Goal: Information Seeking & Learning: Learn about a topic

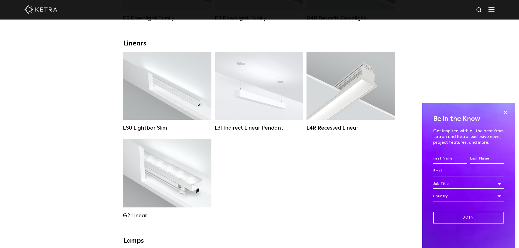
scroll to position [182, 0]
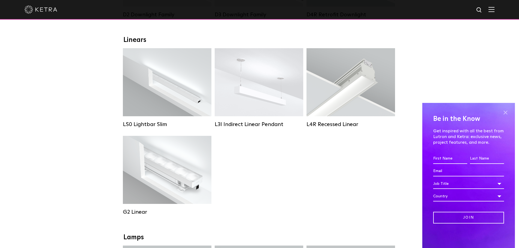
click at [504, 111] on span at bounding box center [505, 112] width 8 height 8
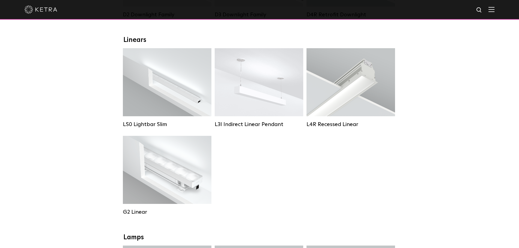
click at [250, 173] on div "LS0 Lightbar Slim Lumen Output: 200 / 350 Colors: White / Black Control: X96 Co…" at bounding box center [259, 135] width 276 height 175
drag, startPoint x: 270, startPoint y: 185, endPoint x: 268, endPoint y: 187, distance: 2.8
click at [271, 185] on div "LS0 Lightbar Slim Lumen Output: 200 / 350 Colors: White / Black Control: X96 Co…" at bounding box center [259, 135] width 276 height 175
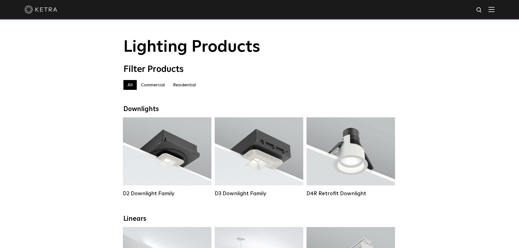
scroll to position [0, 0]
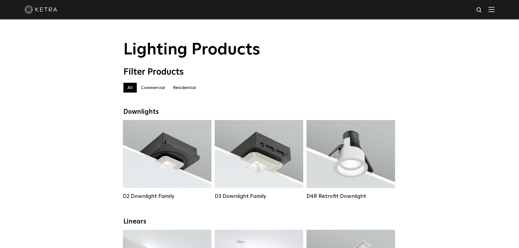
click at [188, 89] on label "Residential" at bounding box center [184, 88] width 31 height 10
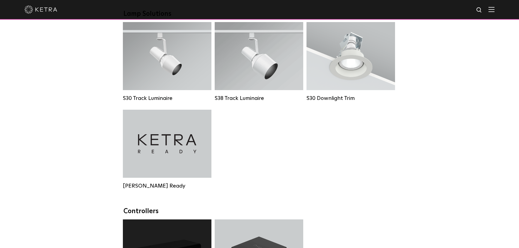
scroll to position [363, 0]
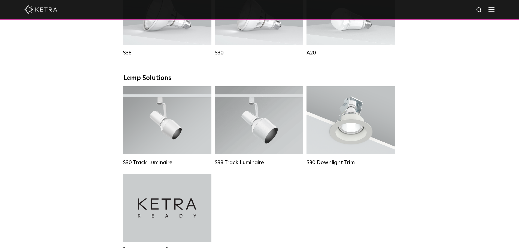
click at [69, 170] on div "Downlights D2 Downlight Family Lumen Output: 1200 Colors: White / Black / Gloss…" at bounding box center [259, 124] width 519 height 758
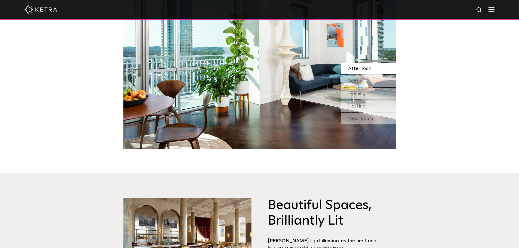
scroll to position [635, 0]
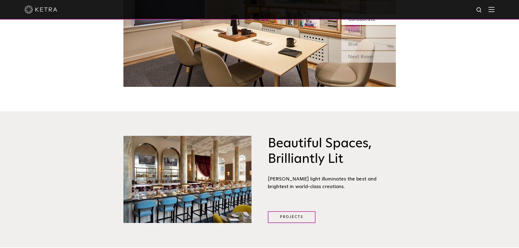
click at [476, 114] on div "Beautiful Spaces, Brilliantly Lit Ketra light illuminates the best and brightes…" at bounding box center [259, 179] width 519 height 136
click at [453, 119] on div "Beautiful Spaces, Brilliantly Lit Ketra light illuminates the best and brightes…" at bounding box center [259, 179] width 519 height 136
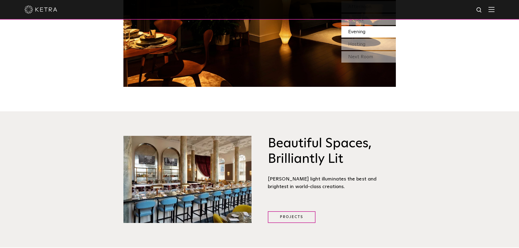
click at [90, 111] on div "Beautiful Spaces, Brilliantly Lit Ketra light illuminates the best and brightes…" at bounding box center [259, 179] width 519 height 136
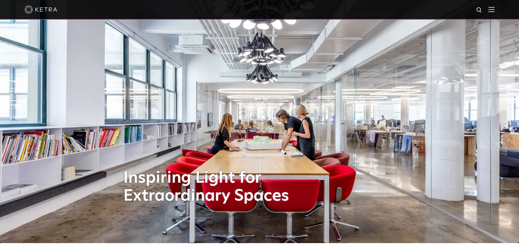
scroll to position [0, 0]
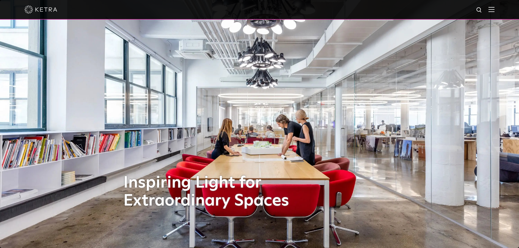
click at [494, 10] on img at bounding box center [491, 9] width 6 height 5
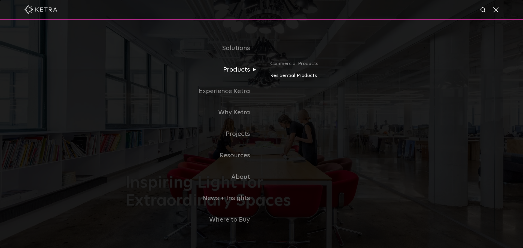
click at [302, 75] on link "Residential Products" at bounding box center [333, 76] width 127 height 8
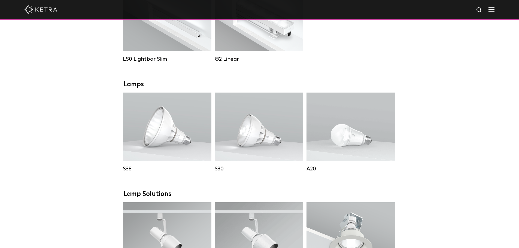
scroll to position [272, 0]
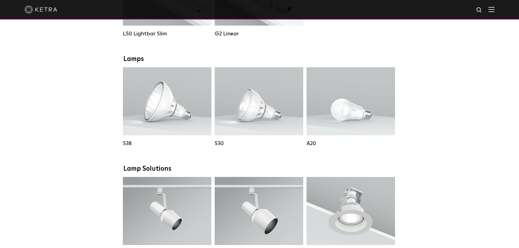
click at [463, 166] on div "Downlights D2 Downlight Family Lumen Output: 1200 Colors: White / Black / Gloss…" at bounding box center [259, 215] width 519 height 758
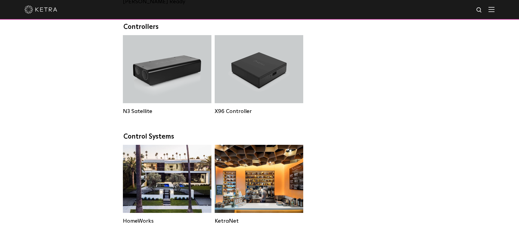
scroll to position [635, 0]
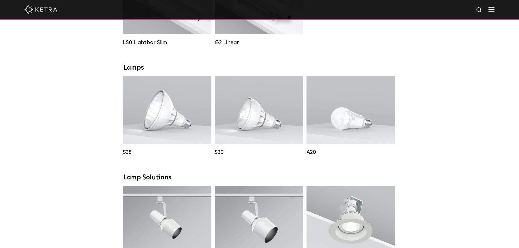
scroll to position [182, 0]
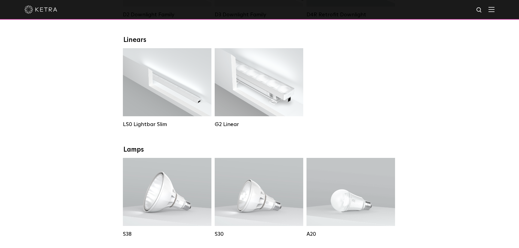
click at [331, 125] on div "LS0 Lightbar Slim Lumen Output: 200 / 350 Colors: White / Black Control: X96 Co…" at bounding box center [259, 92] width 276 height 88
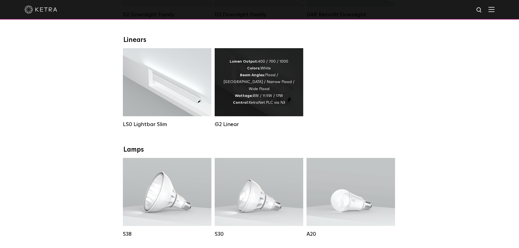
click at [290, 96] on div "Lumen Output: 400 / 700 / 1000 Colors: White Beam Angles: Flood / Graze / Narro…" at bounding box center [259, 82] width 72 height 48
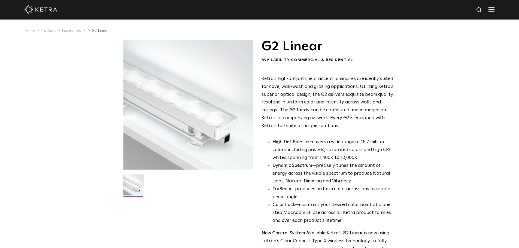
drag, startPoint x: 292, startPoint y: 120, endPoint x: 300, endPoint y: 122, distance: 9.0
click at [295, 120] on p "Ketra’s high-output linear accent luminaires are ideally suited for cove, wall-…" at bounding box center [327, 102] width 133 height 55
click at [350, 133] on div "Ketra’s high-output linear accent luminaires are ideally suited for cove, wall-…" at bounding box center [327, 168] width 133 height 186
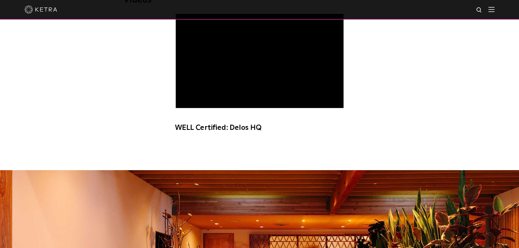
scroll to position [182, 0]
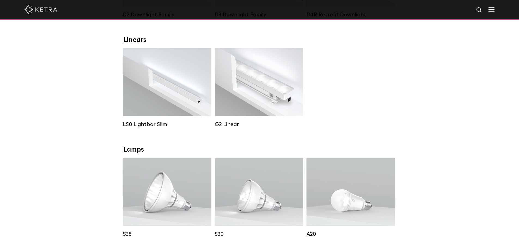
click at [352, 111] on div "LS0 Lightbar Slim Lumen Output: 200 / 350 Colors: White / Black Control: X96 Co…" at bounding box center [259, 92] width 276 height 88
click at [356, 123] on div "LS0 Lightbar Slim Lumen Output: 200 / 350 Colors: White / Black Control: X96 Co…" at bounding box center [259, 92] width 276 height 88
